Goal: Task Accomplishment & Management: Use online tool/utility

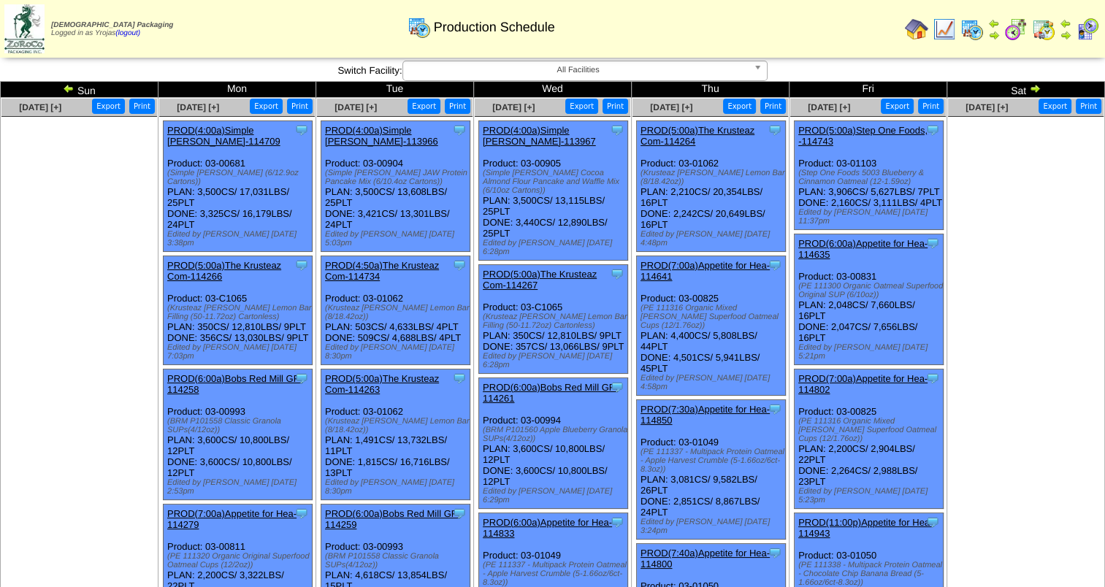
click at [1034, 89] on img at bounding box center [1035, 88] width 12 height 12
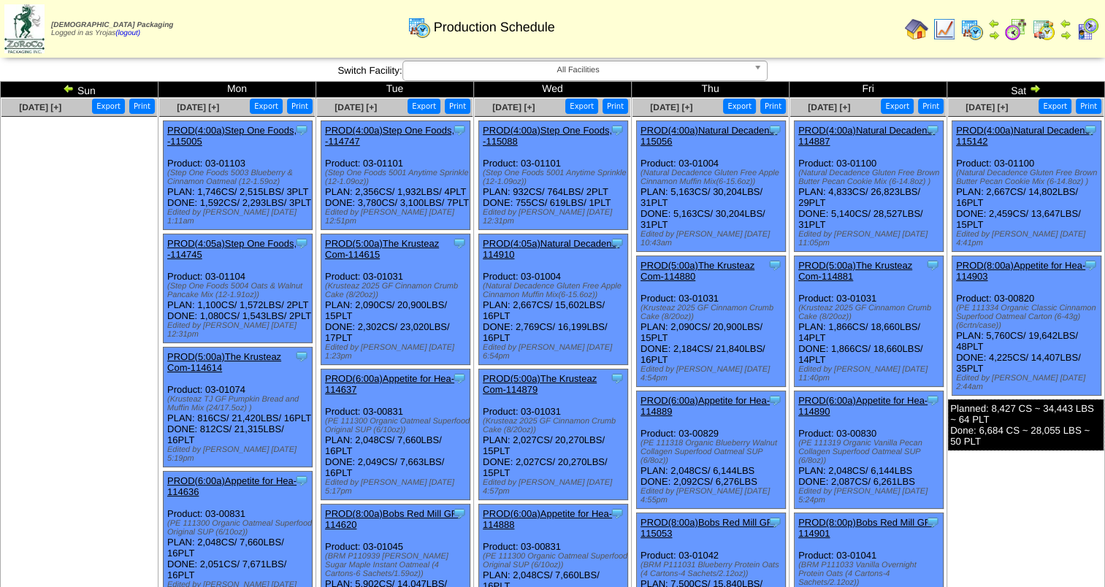
click at [1034, 92] on img at bounding box center [1035, 88] width 12 height 12
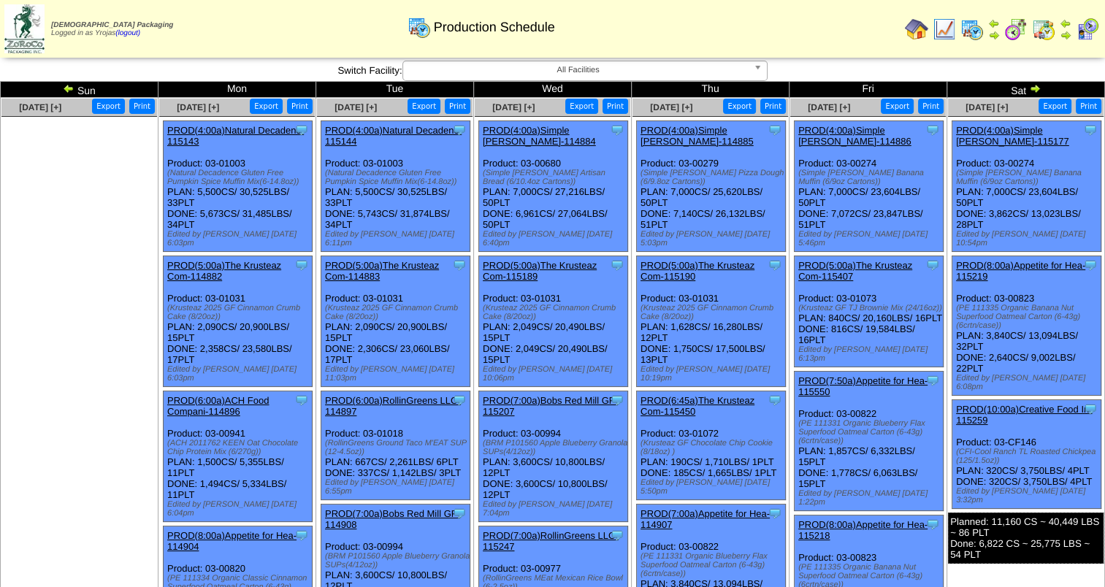
click at [1034, 90] on img at bounding box center [1035, 88] width 12 height 12
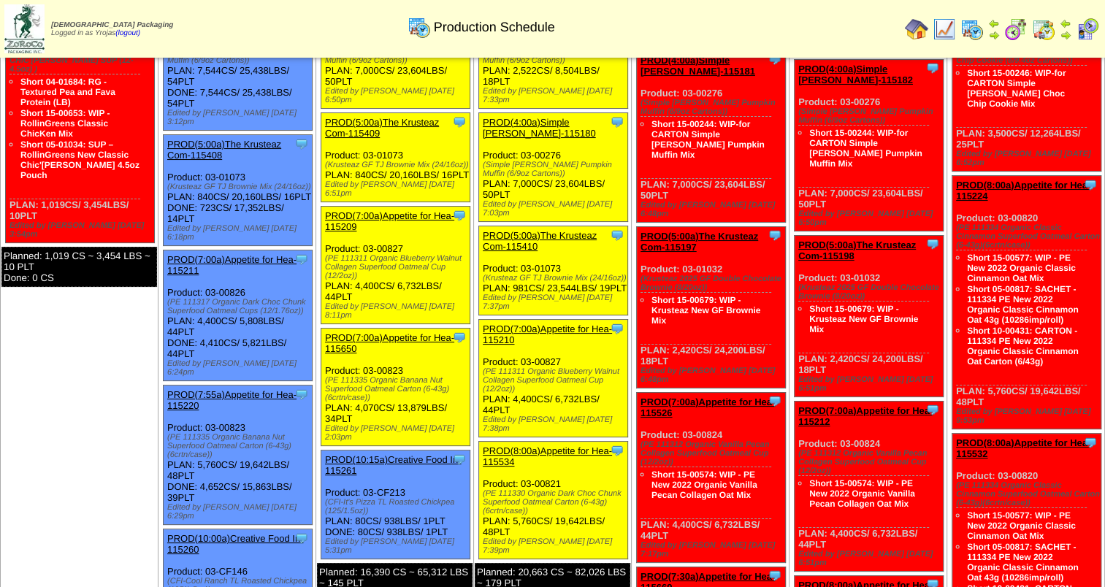
scroll to position [146, 0]
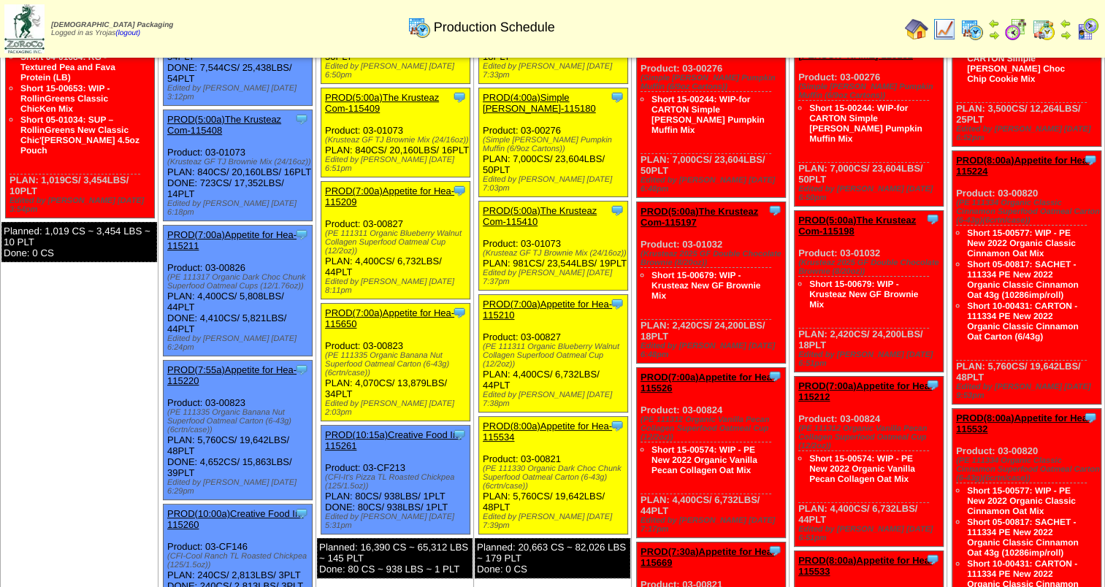
click at [397, 307] on link "PROD(7:00a)Appetite for Hea-115650" at bounding box center [389, 318] width 129 height 22
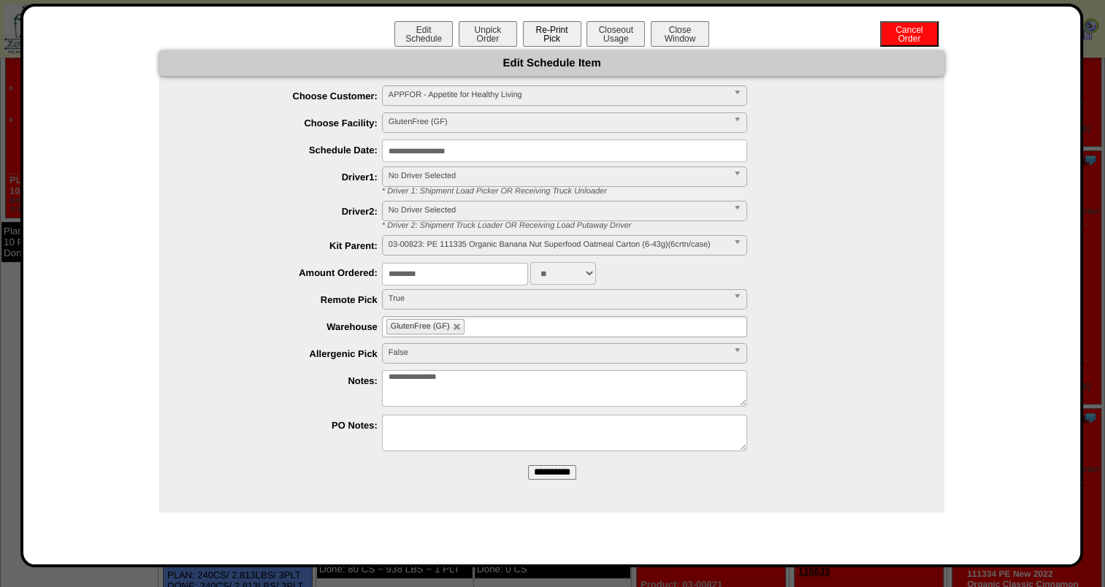
click at [555, 33] on button "Re-Print Pick" at bounding box center [552, 34] width 58 height 26
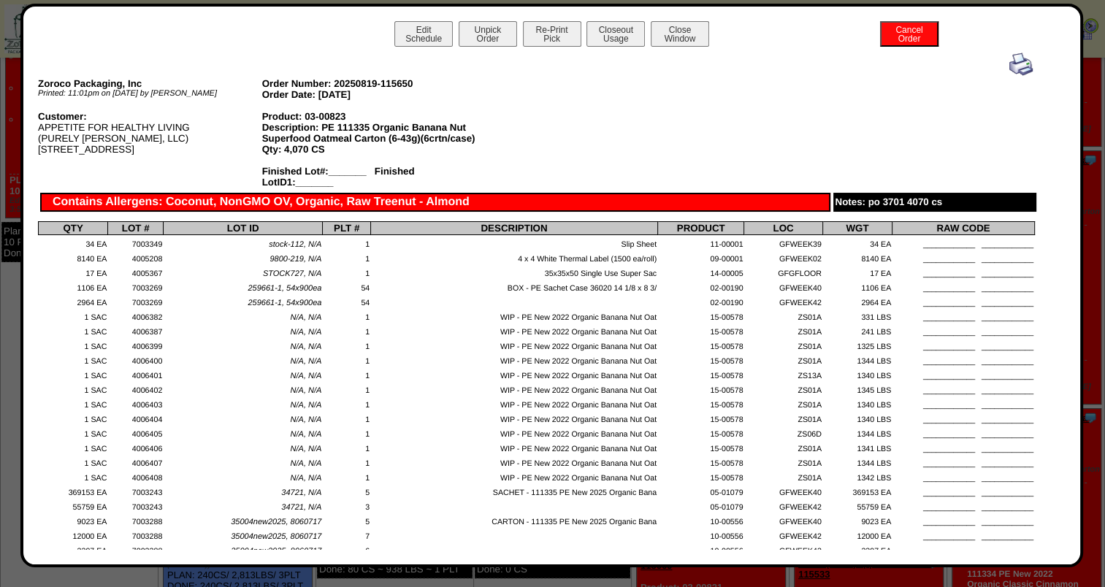
click at [1009, 68] on img at bounding box center [1020, 64] width 23 height 23
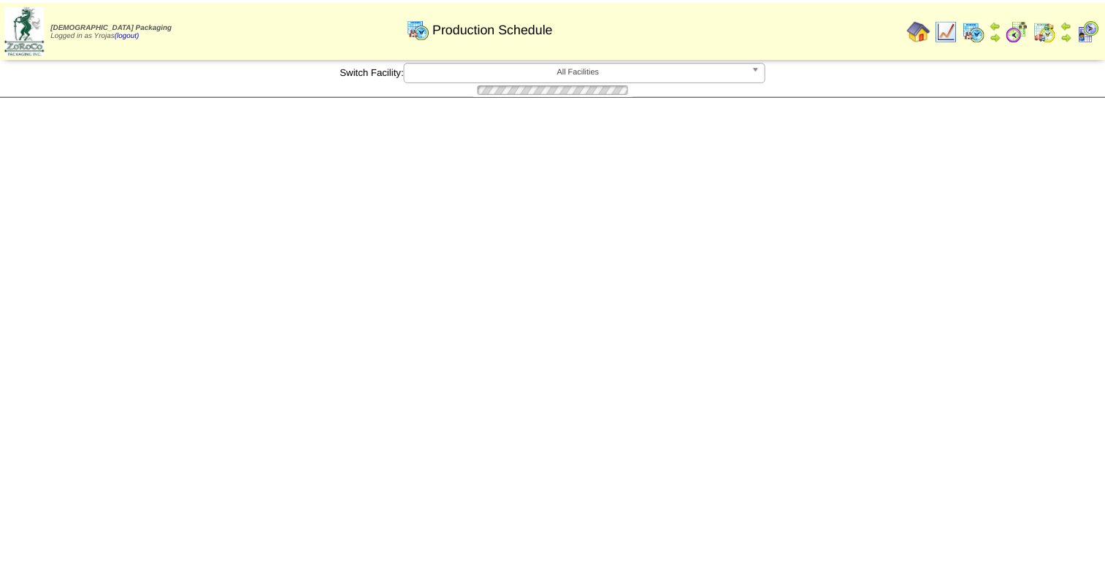
scroll to position [146, 0]
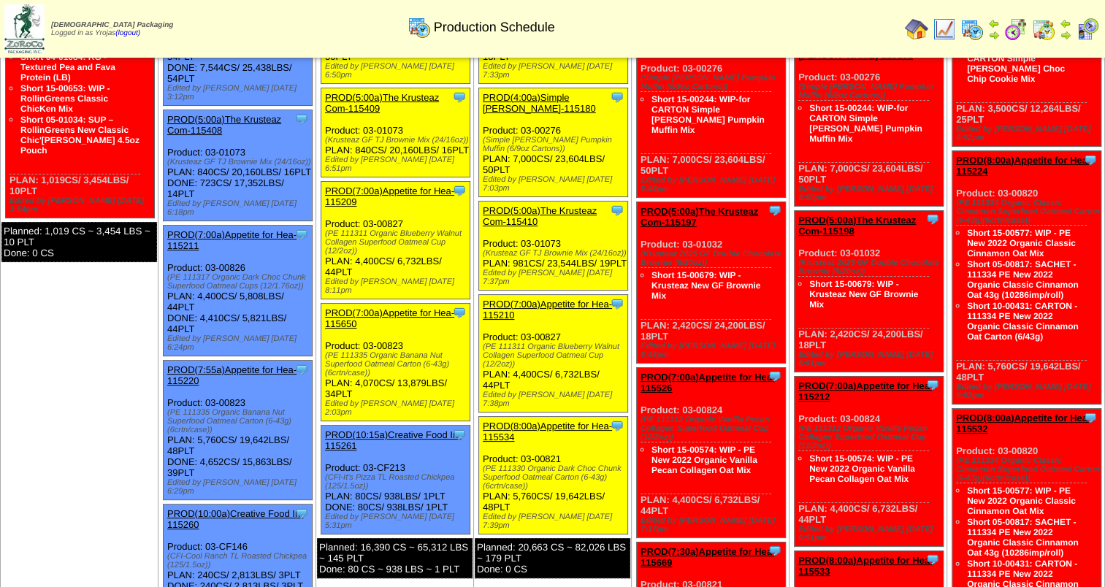
click at [575, 299] on link "PROD(7:00a)Appetite for Hea-115210" at bounding box center [547, 310] width 129 height 22
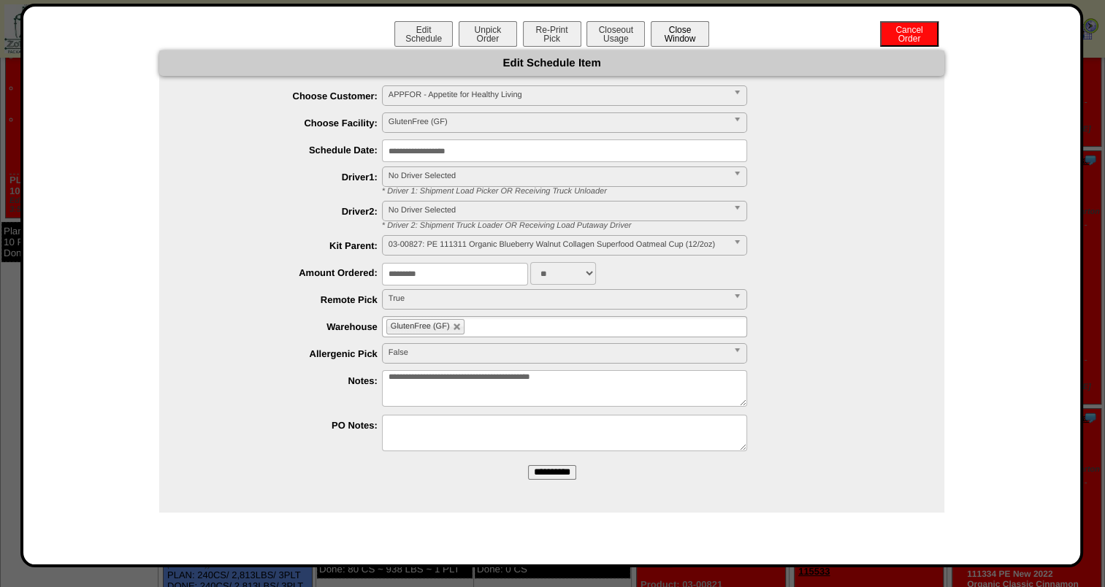
click at [694, 44] on button "Close Window" at bounding box center [679, 34] width 58 height 26
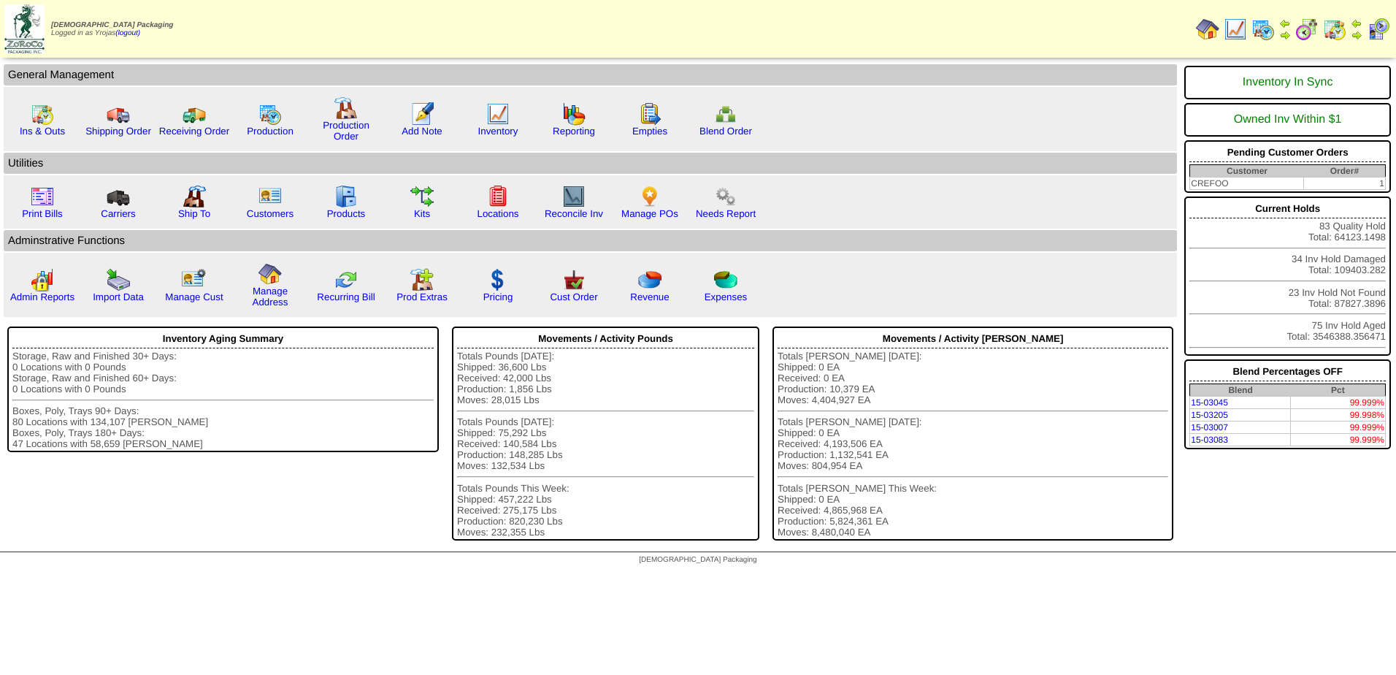
click at [1267, 37] on img at bounding box center [1262, 29] width 23 height 23
